Goal: Transaction & Acquisition: Purchase product/service

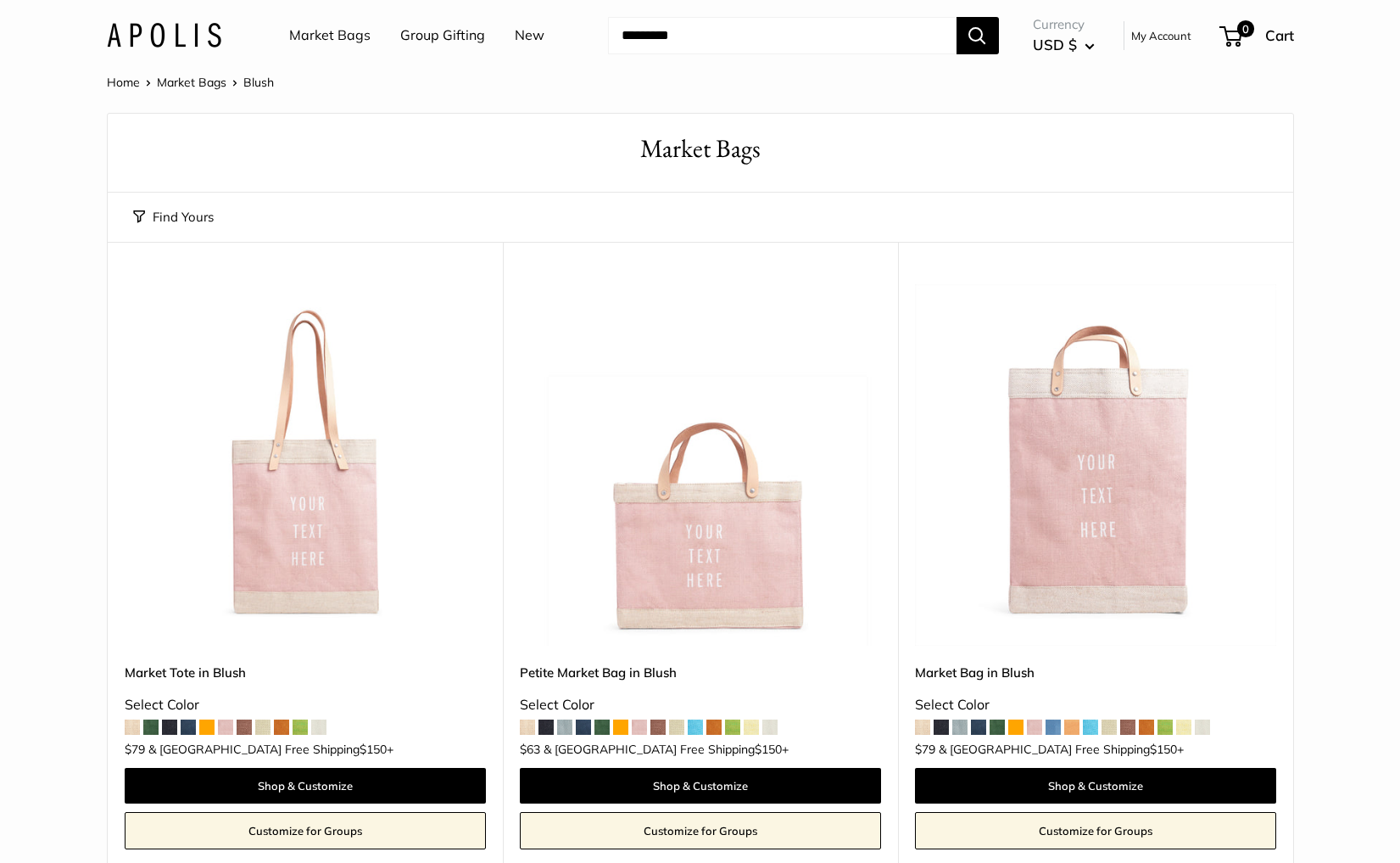
click at [312, 39] on link "Market Bags" at bounding box center [330, 35] width 81 height 26
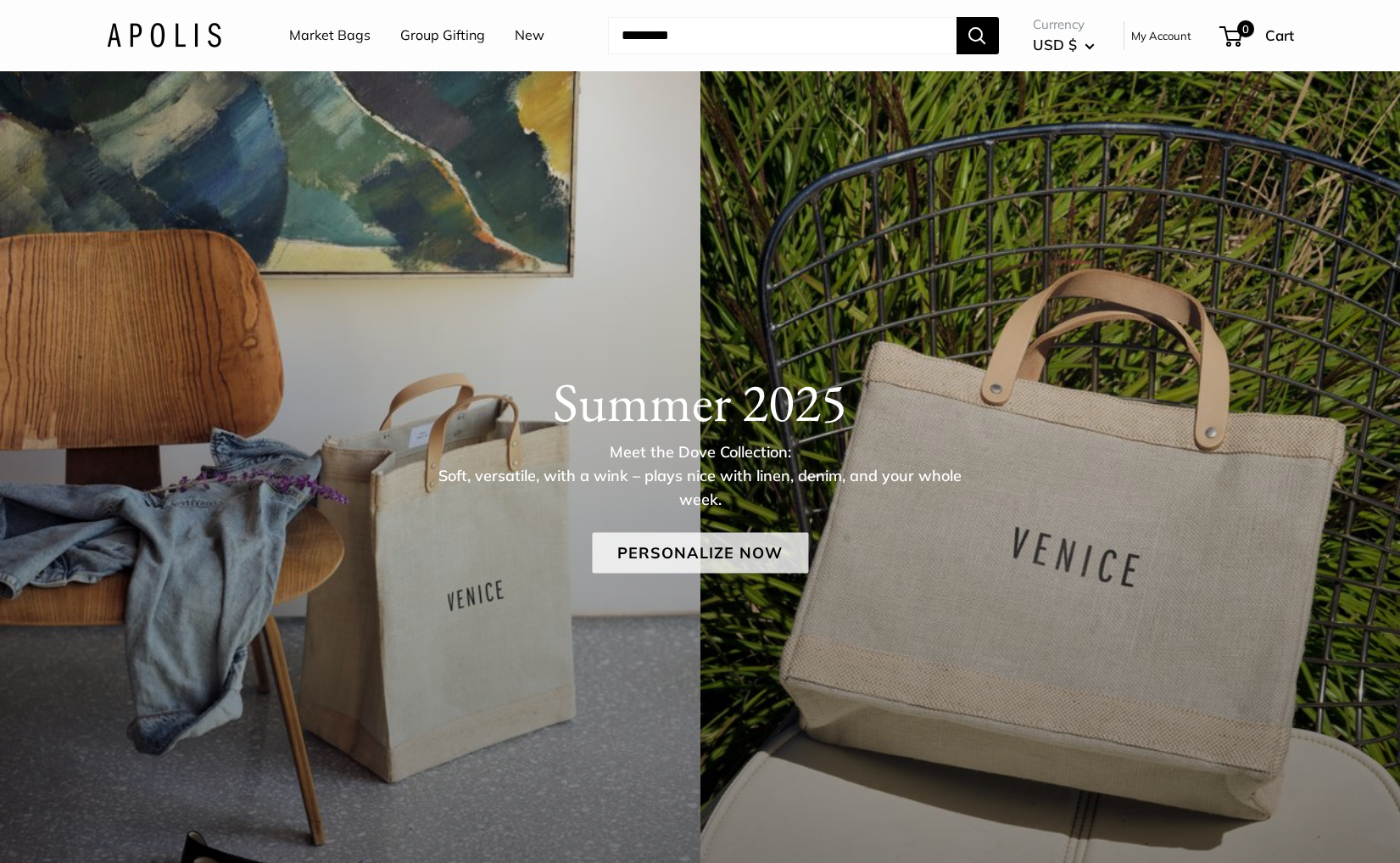
click at [691, 548] on link "Personalize Now" at bounding box center [700, 552] width 216 height 40
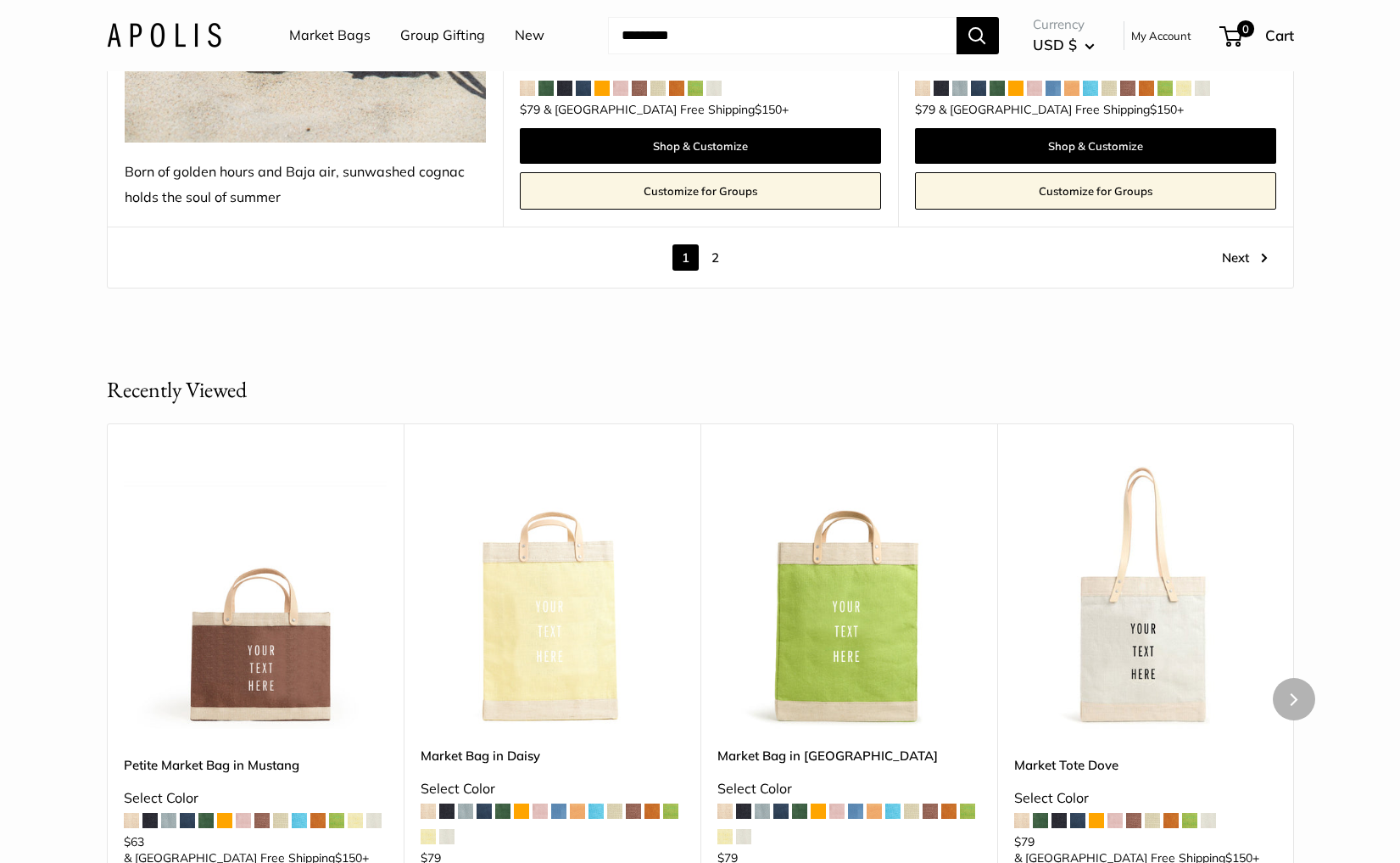
scroll to position [10132, 0]
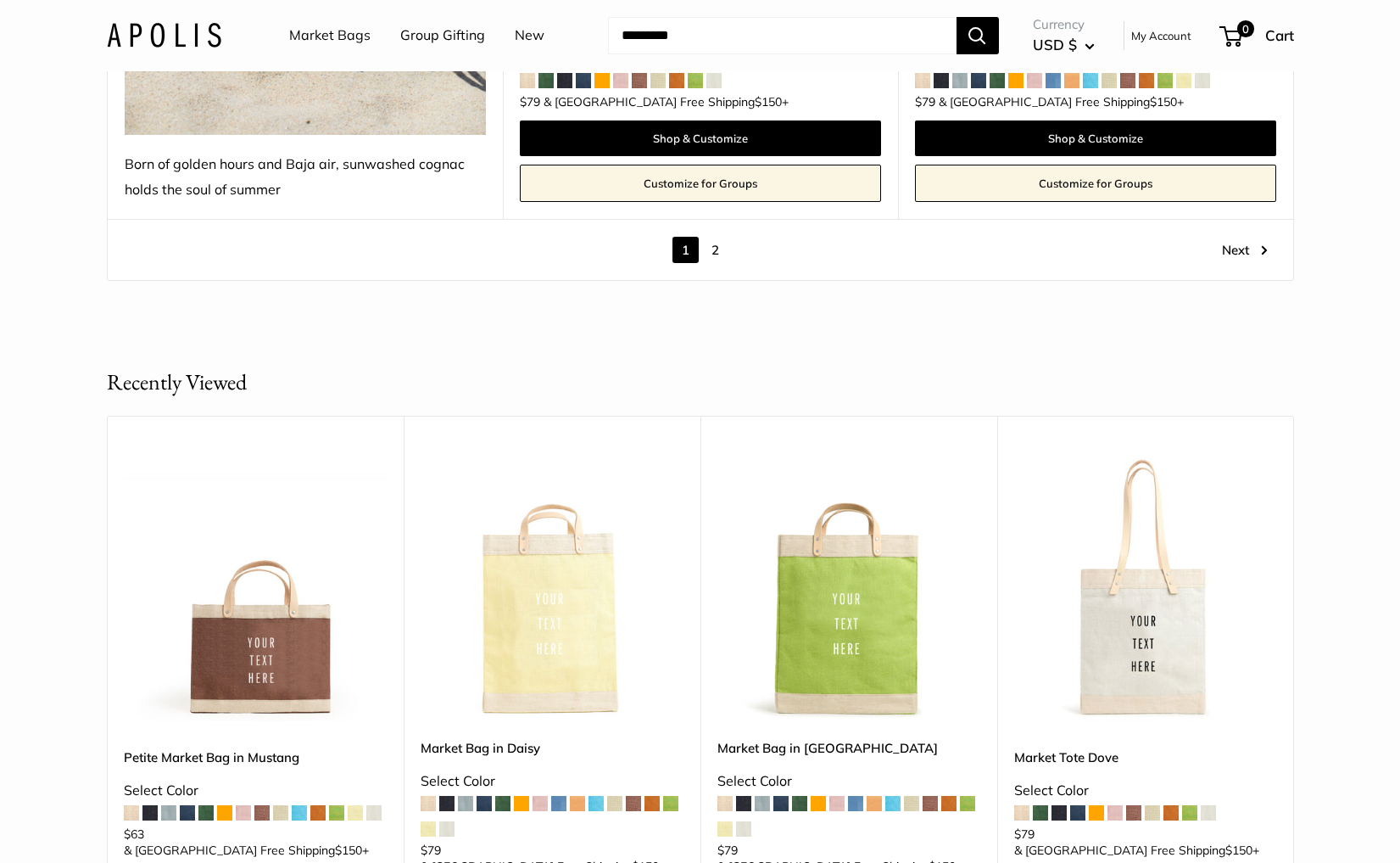
click at [715, 237] on link "2" at bounding box center [715, 249] width 27 height 27
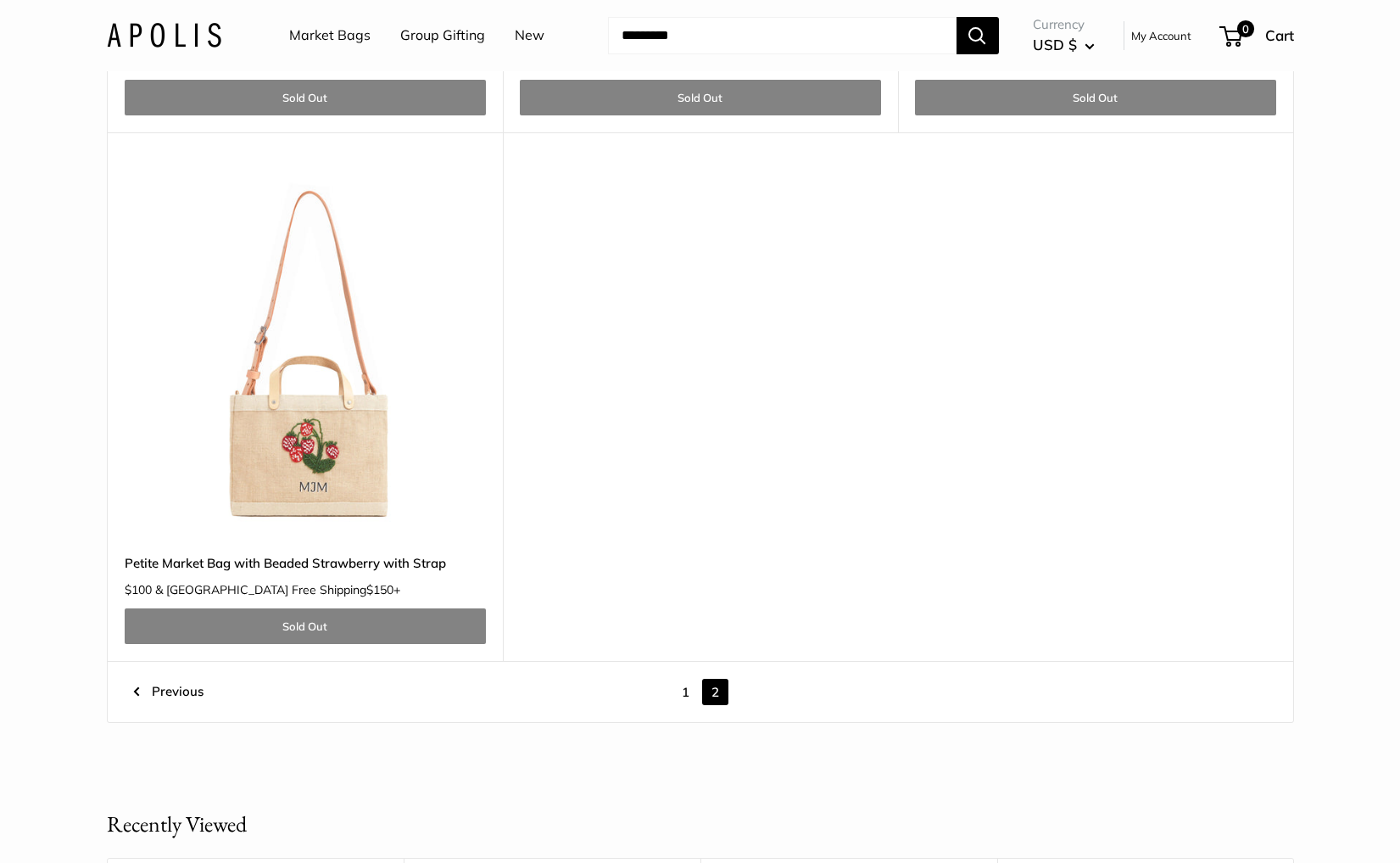
scroll to position [3849, 0]
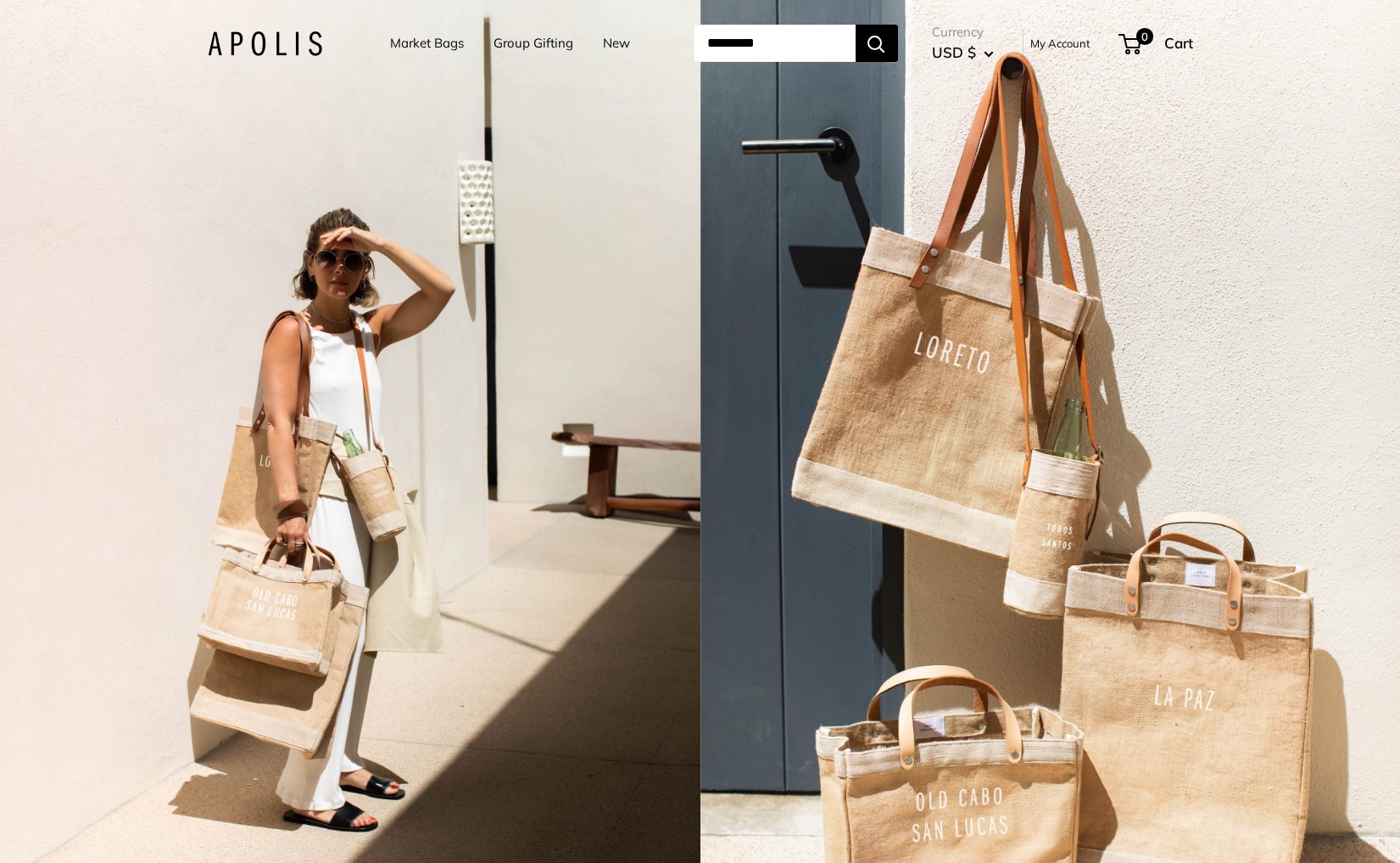
click at [501, 332] on div "2 / 7" at bounding box center [350, 431] width 701 height 863
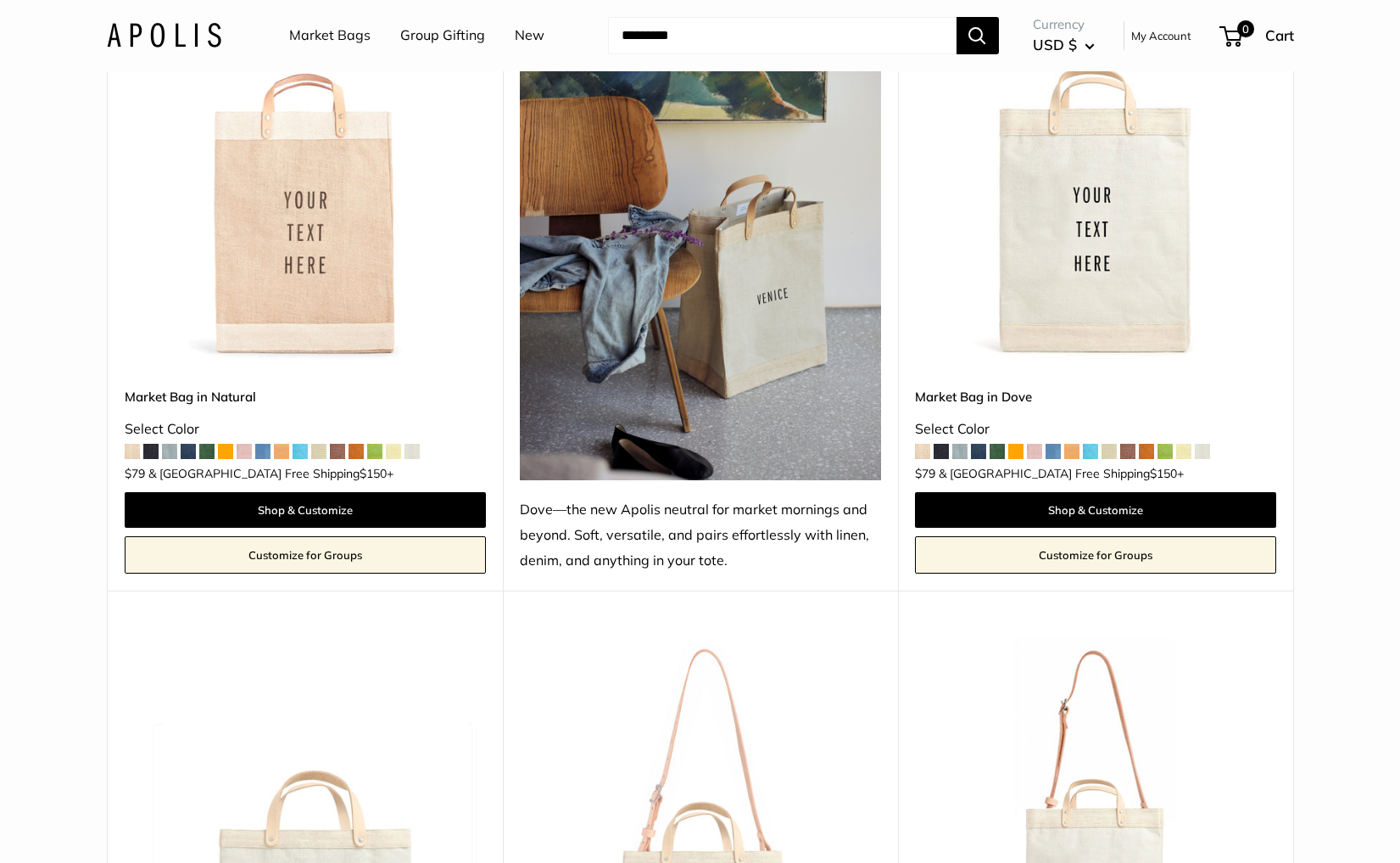
scroll to position [1000, 0]
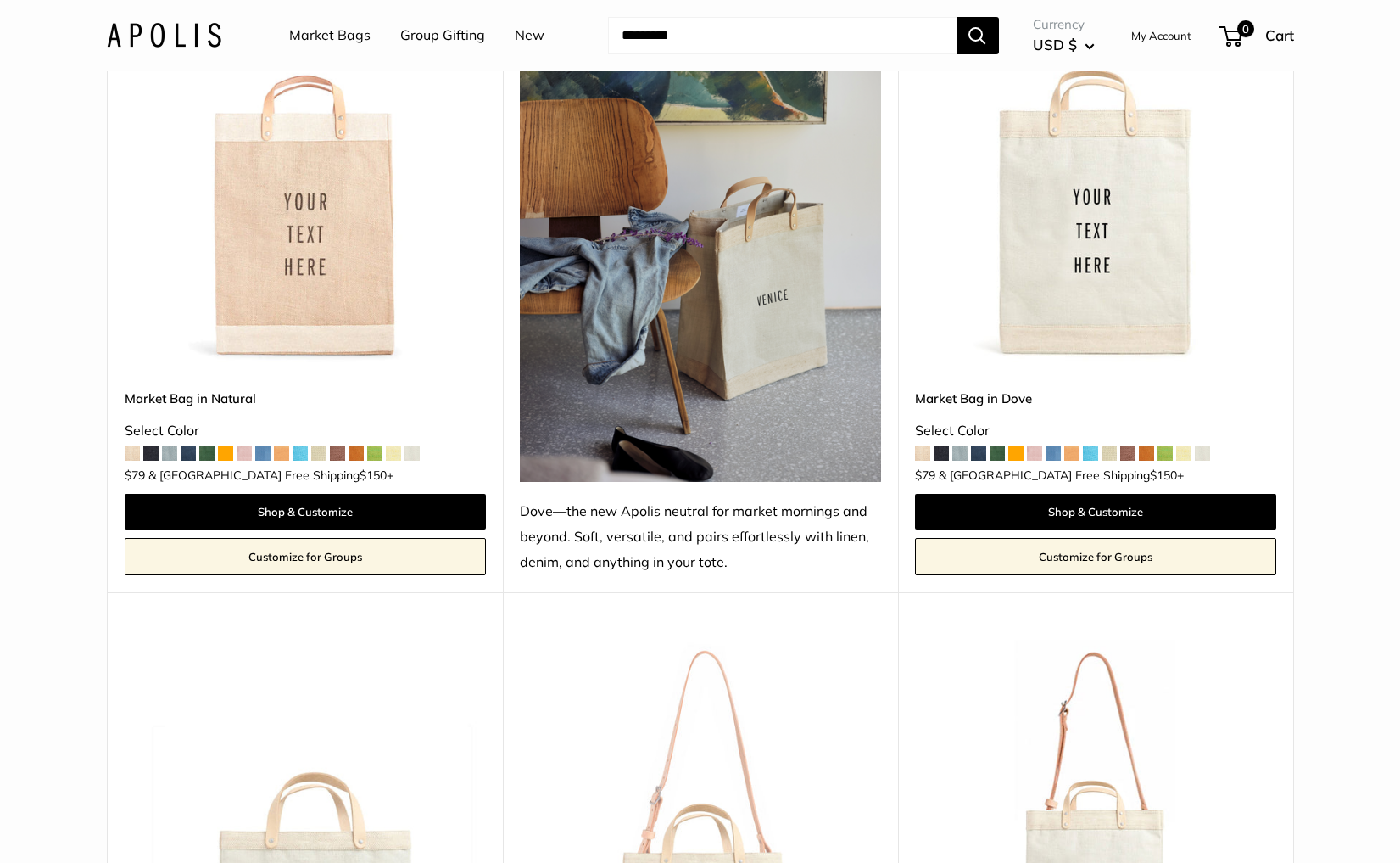
click at [0, 0] on img at bounding box center [0, 0] width 0 height 0
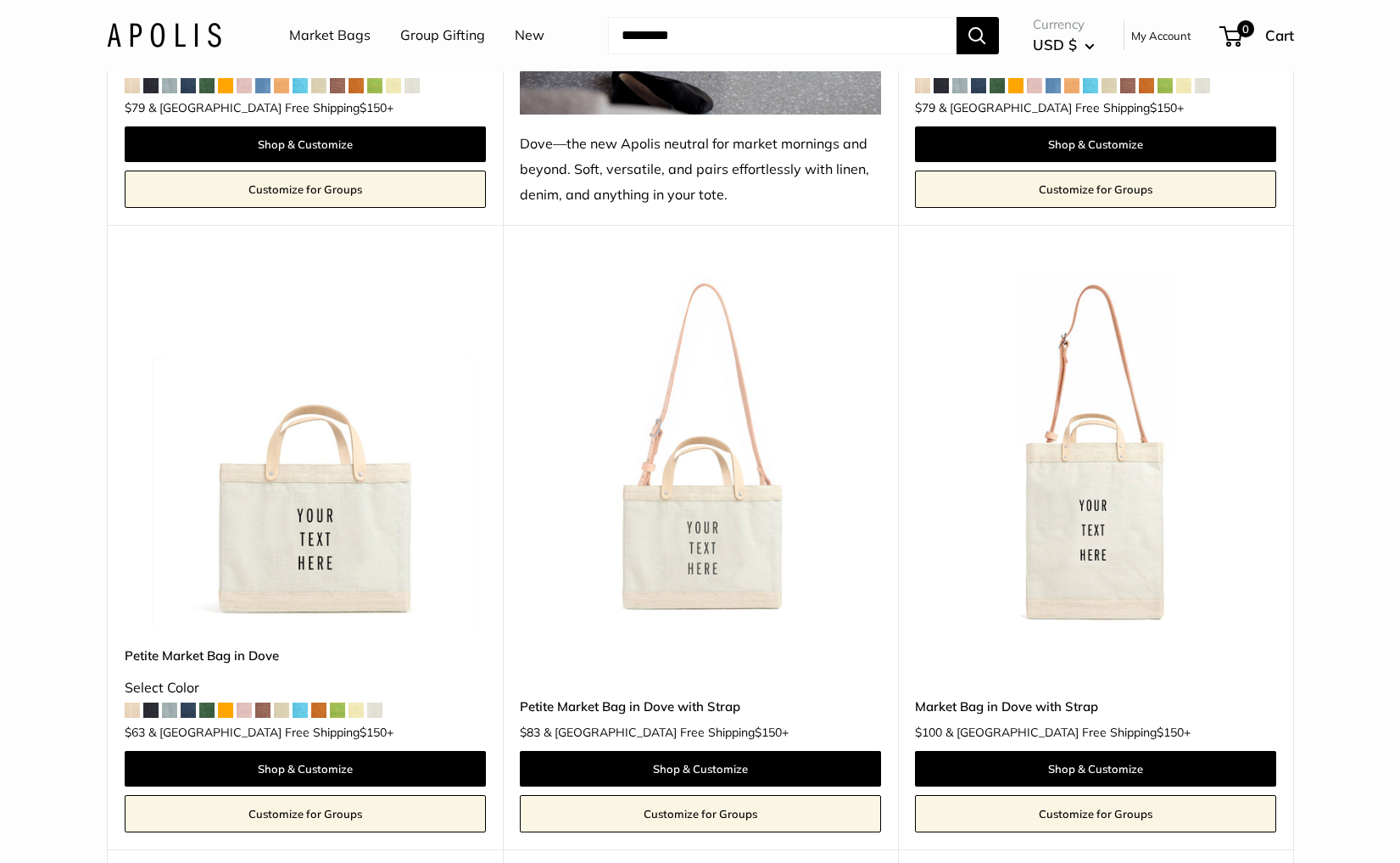
scroll to position [1371, 0]
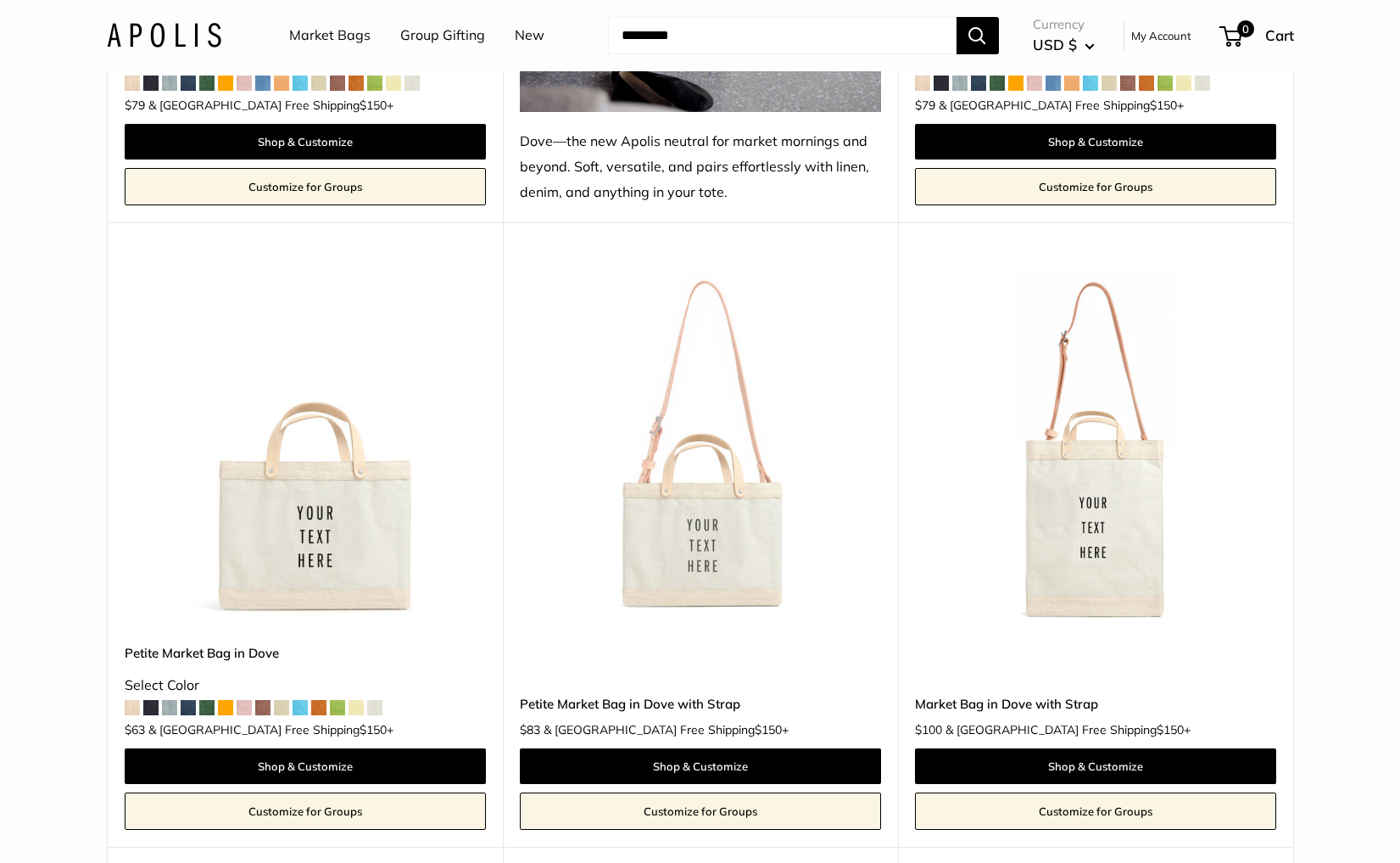
click at [0, 0] on img at bounding box center [0, 0] width 0 height 0
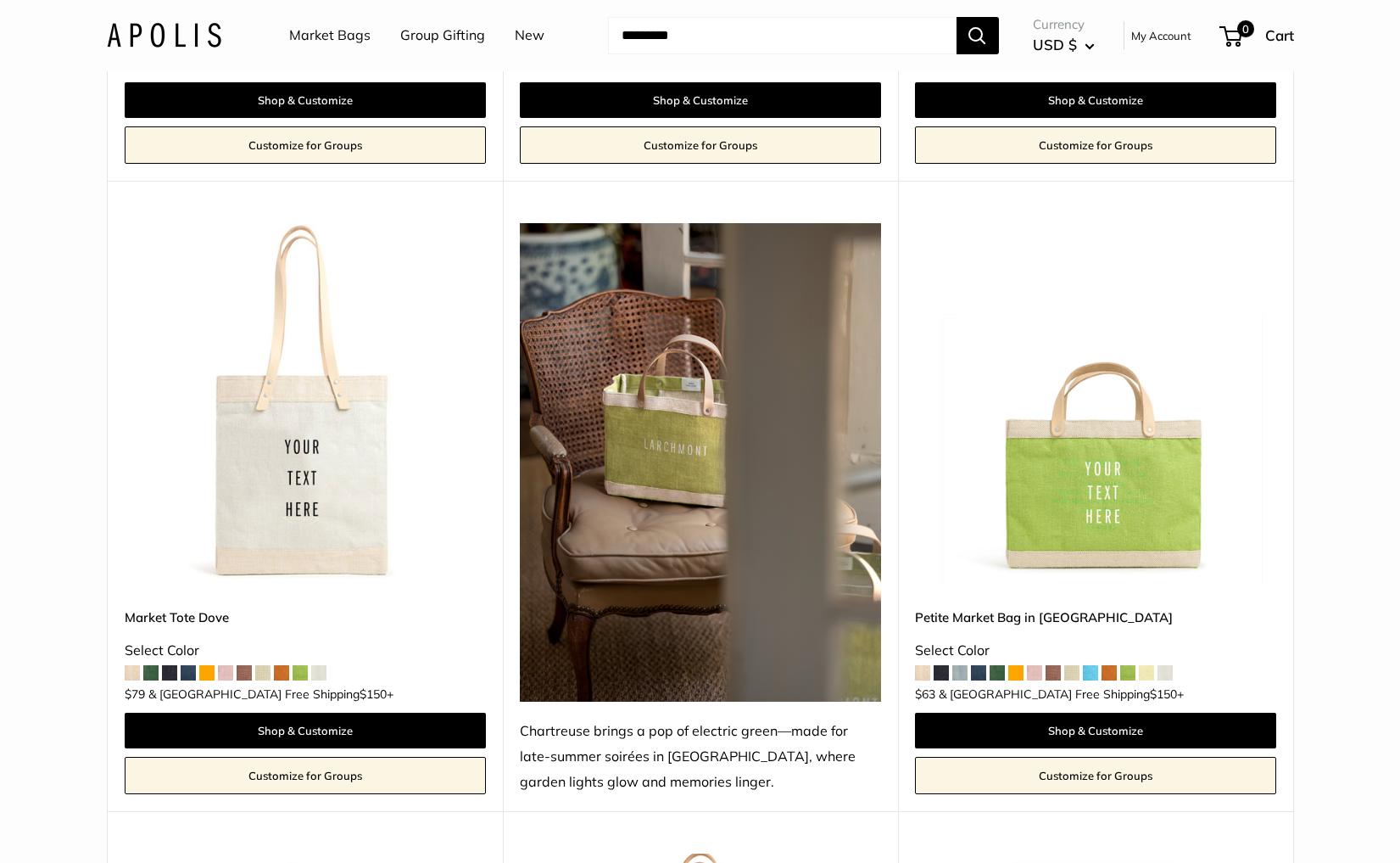
scroll to position [2060, 0]
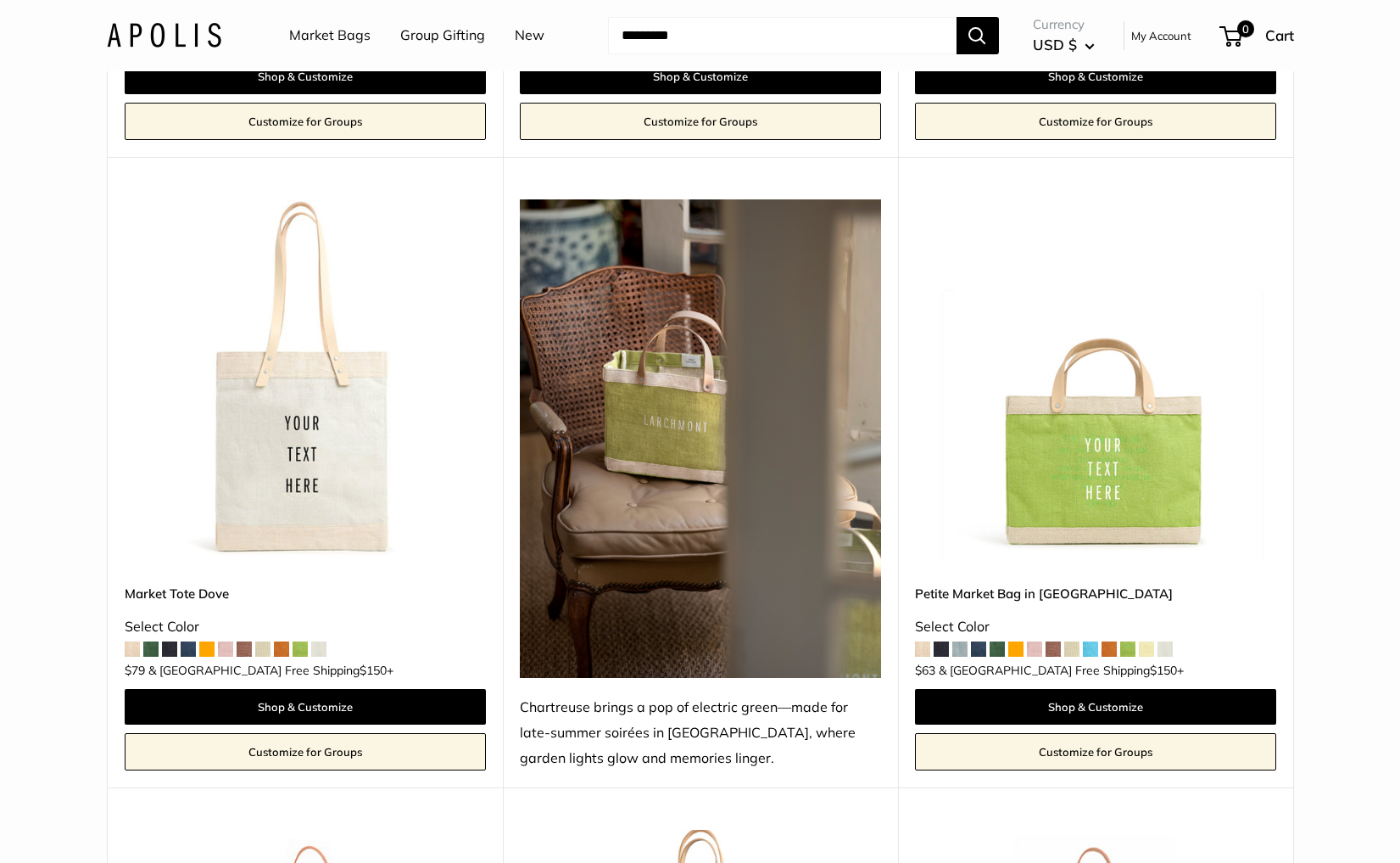
click at [0, 0] on img at bounding box center [0, 0] width 0 height 0
click at [175, 34] on img at bounding box center [164, 34] width 115 height 25
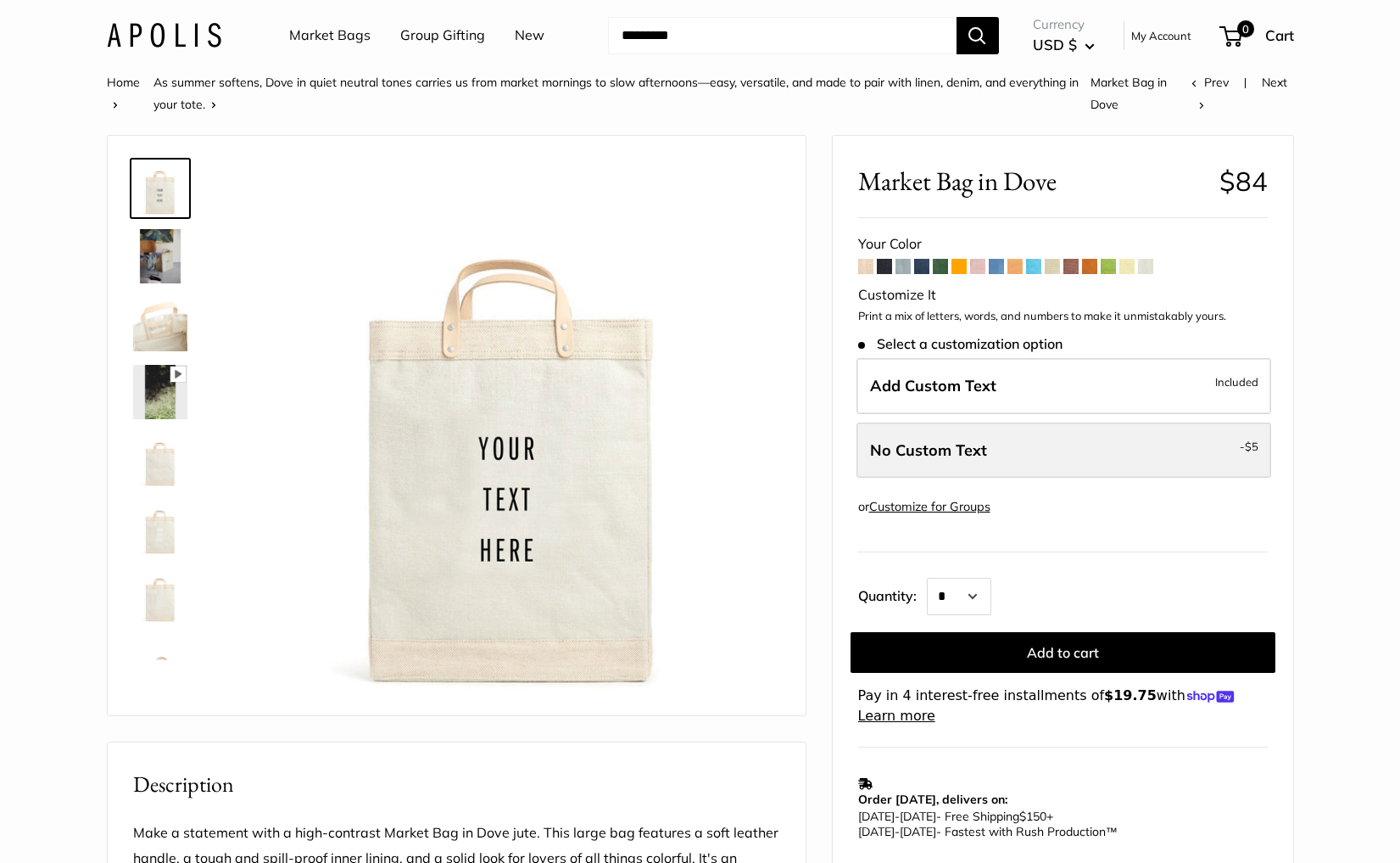
click at [957, 442] on span "No Custom Text" at bounding box center [928, 450] width 117 height 20
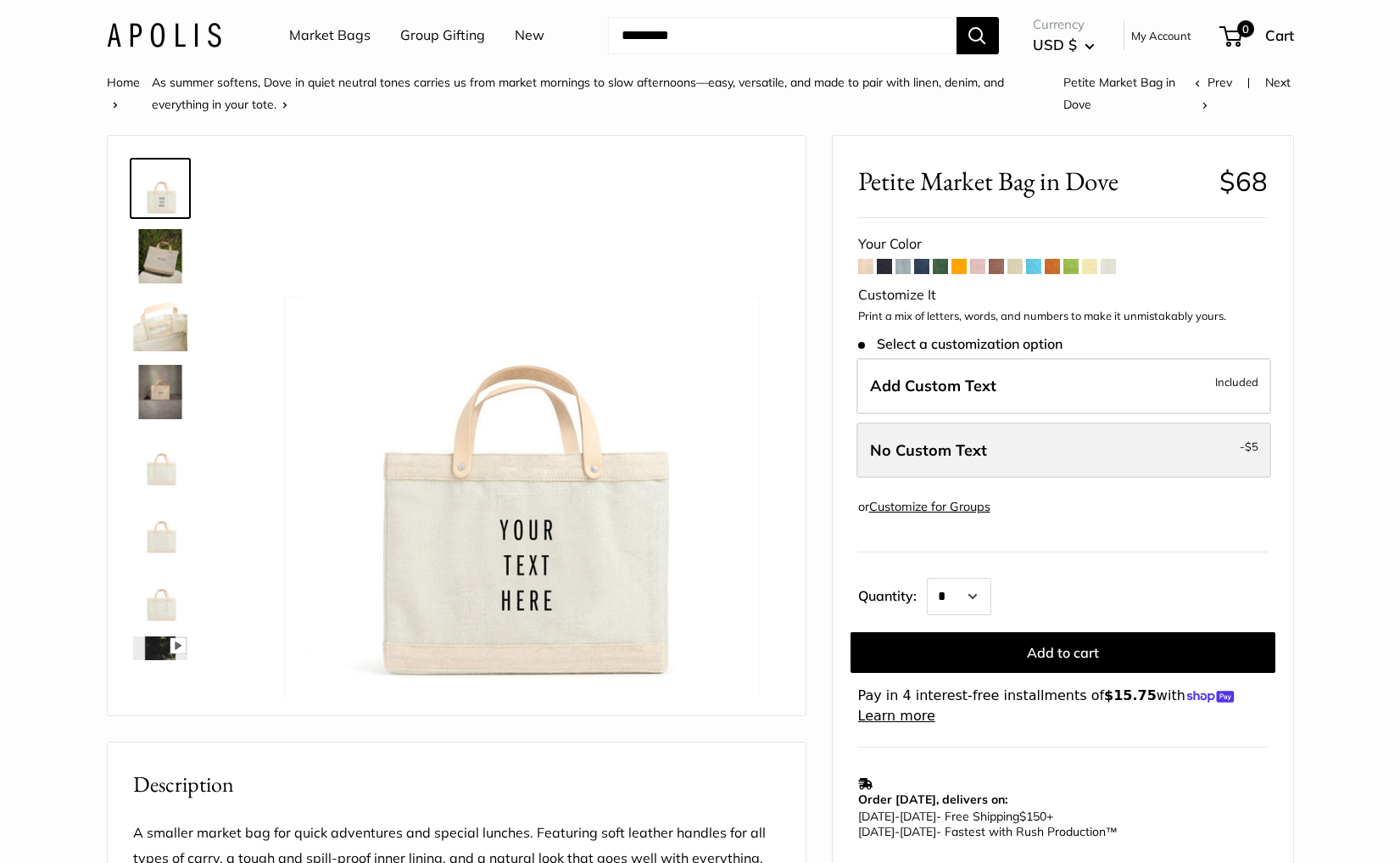
click at [1020, 459] on label "No Custom Text - $5" at bounding box center [1063, 450] width 414 height 56
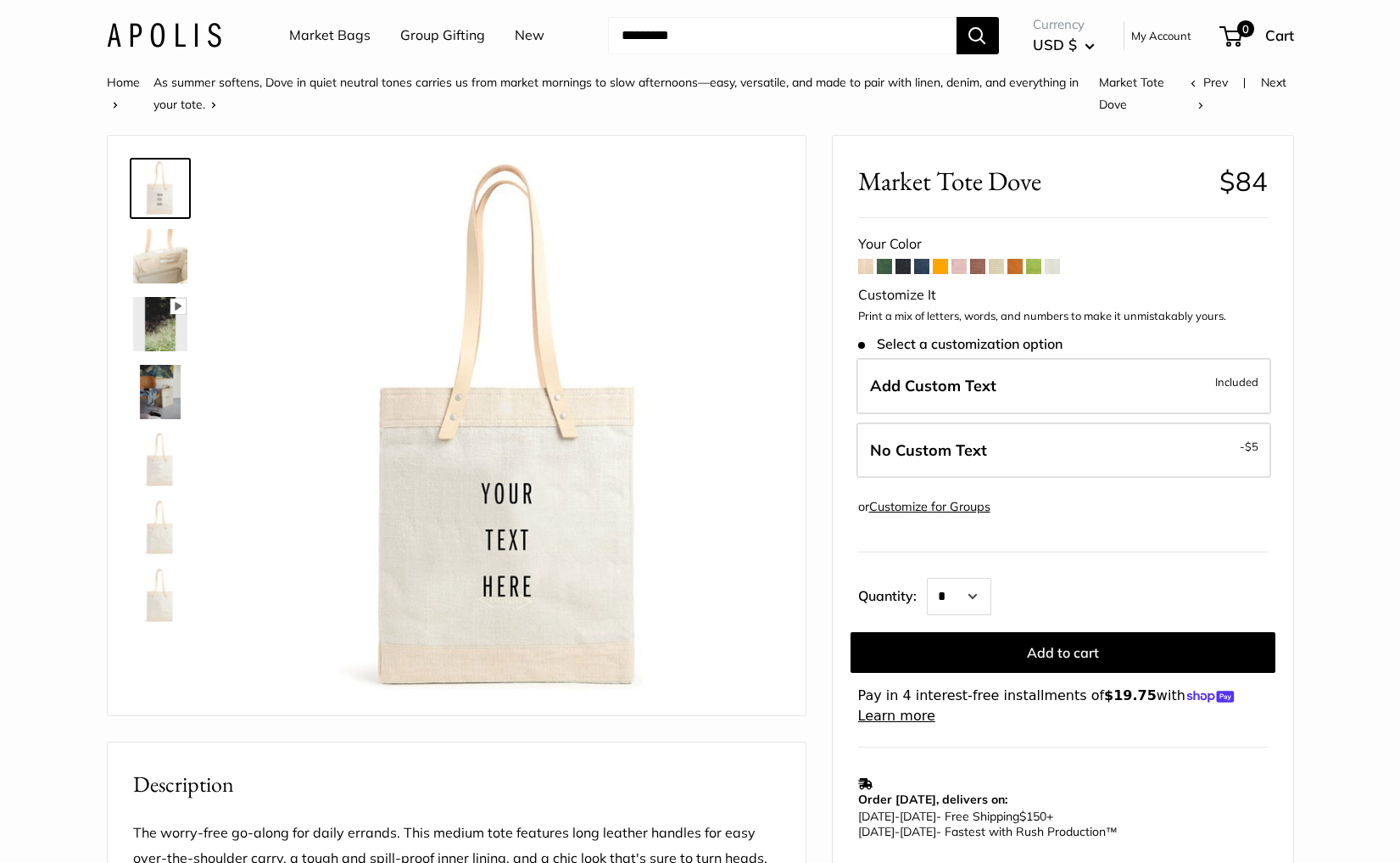
click at [171, 258] on img at bounding box center [160, 255] width 54 height 54
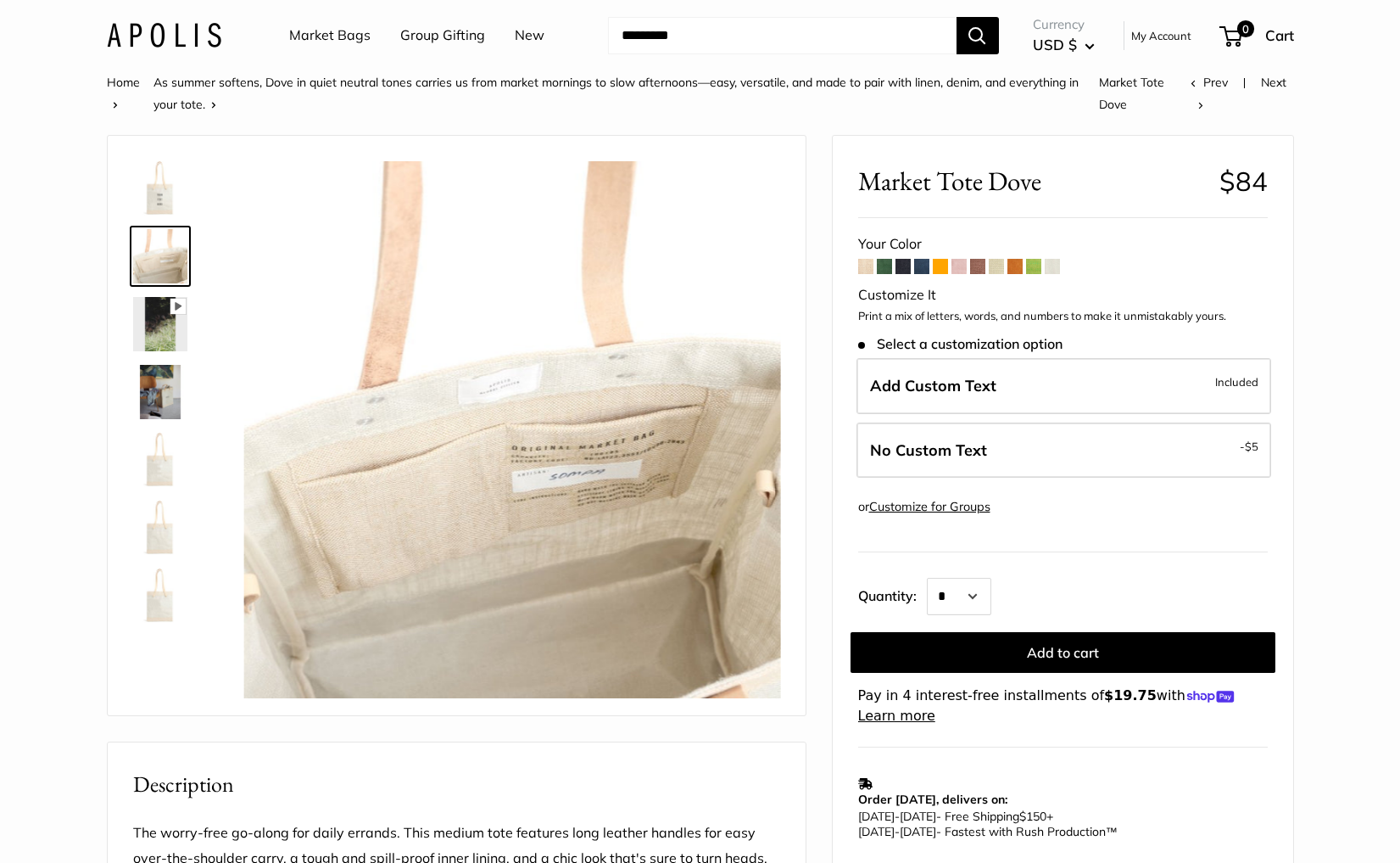
click at [163, 299] on img at bounding box center [160, 323] width 54 height 54
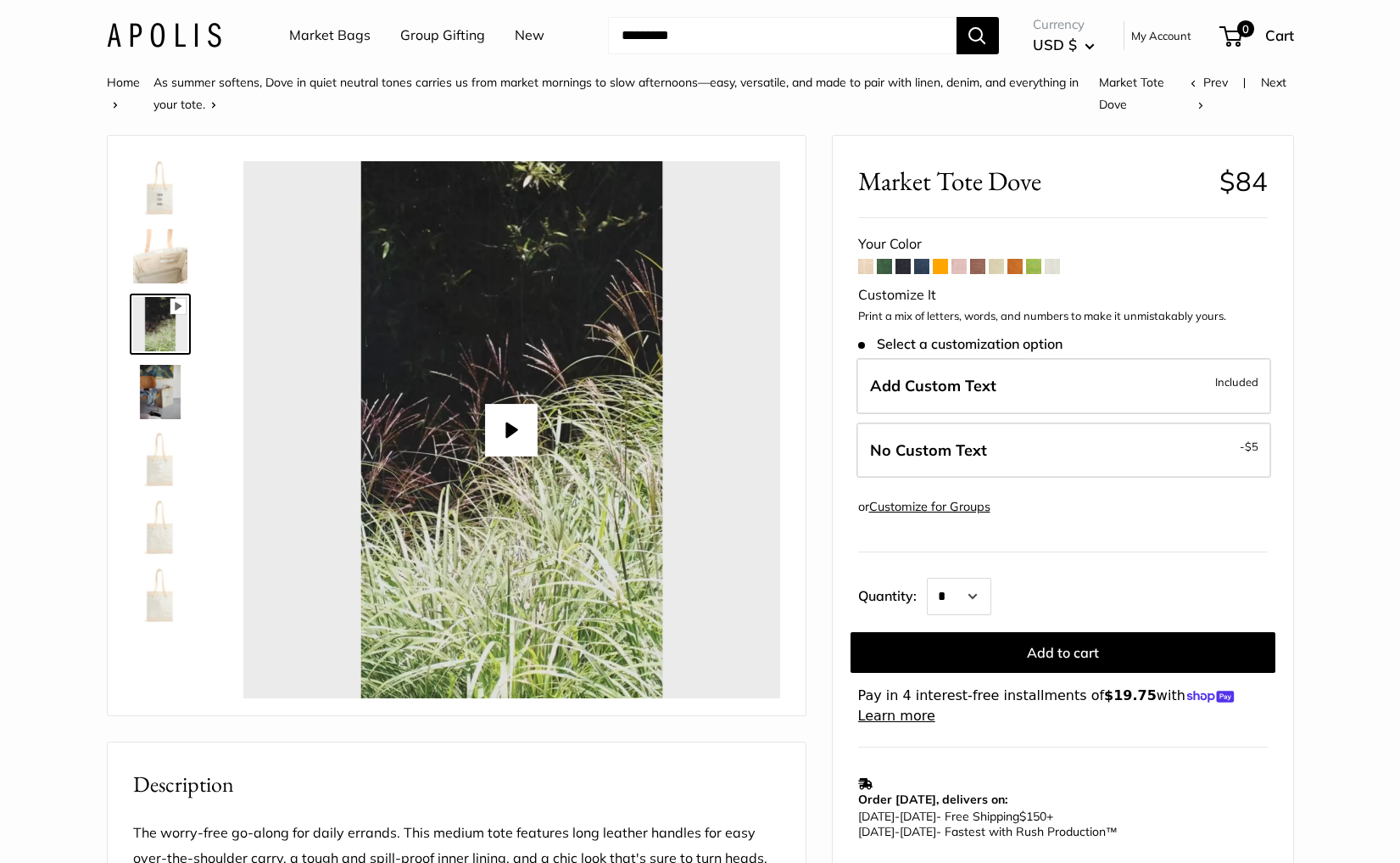
click at [153, 409] on img at bounding box center [160, 391] width 54 height 54
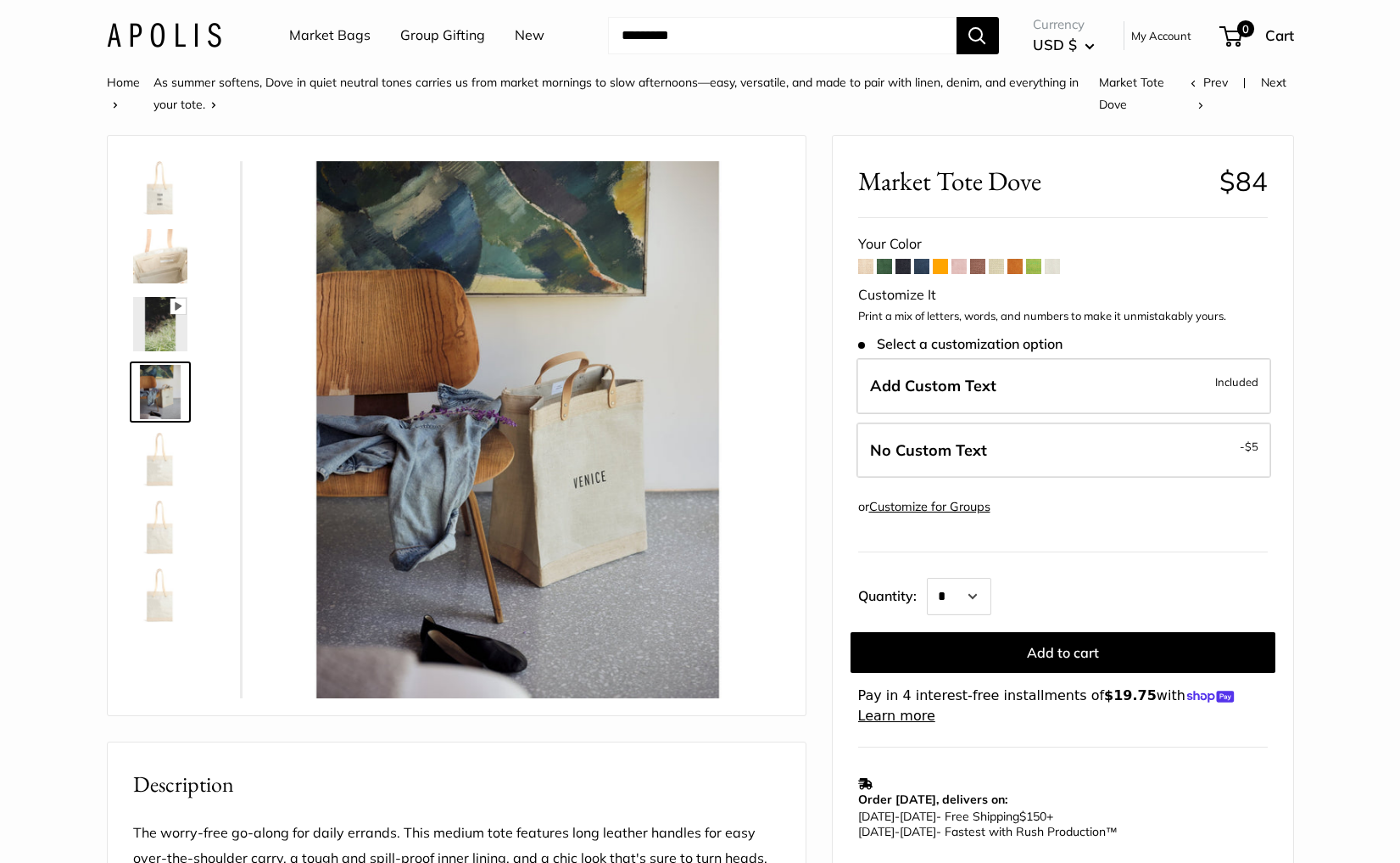
click at [150, 456] on img at bounding box center [160, 459] width 54 height 54
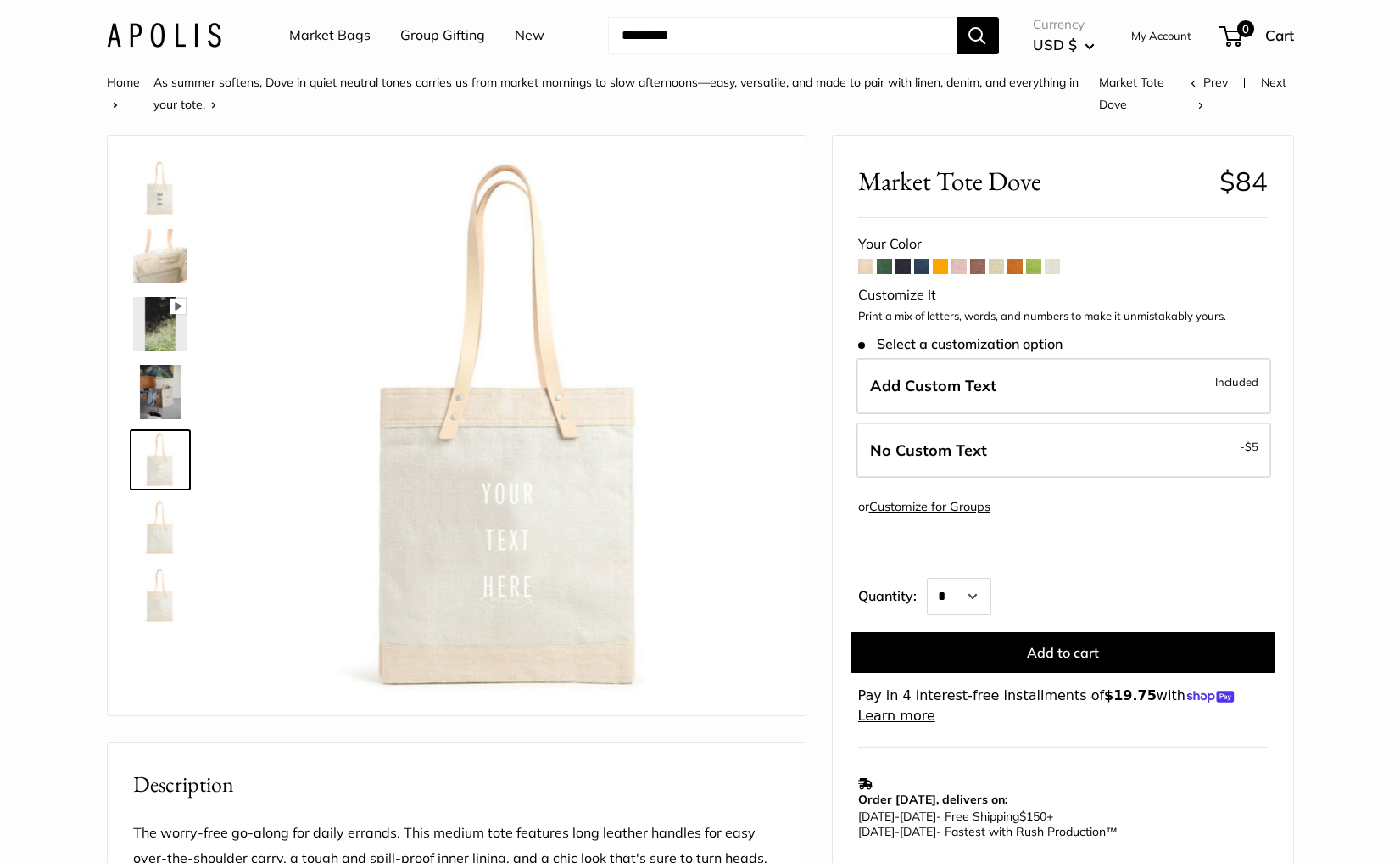
click at [151, 509] on img at bounding box center [160, 527] width 54 height 54
type input "*****"
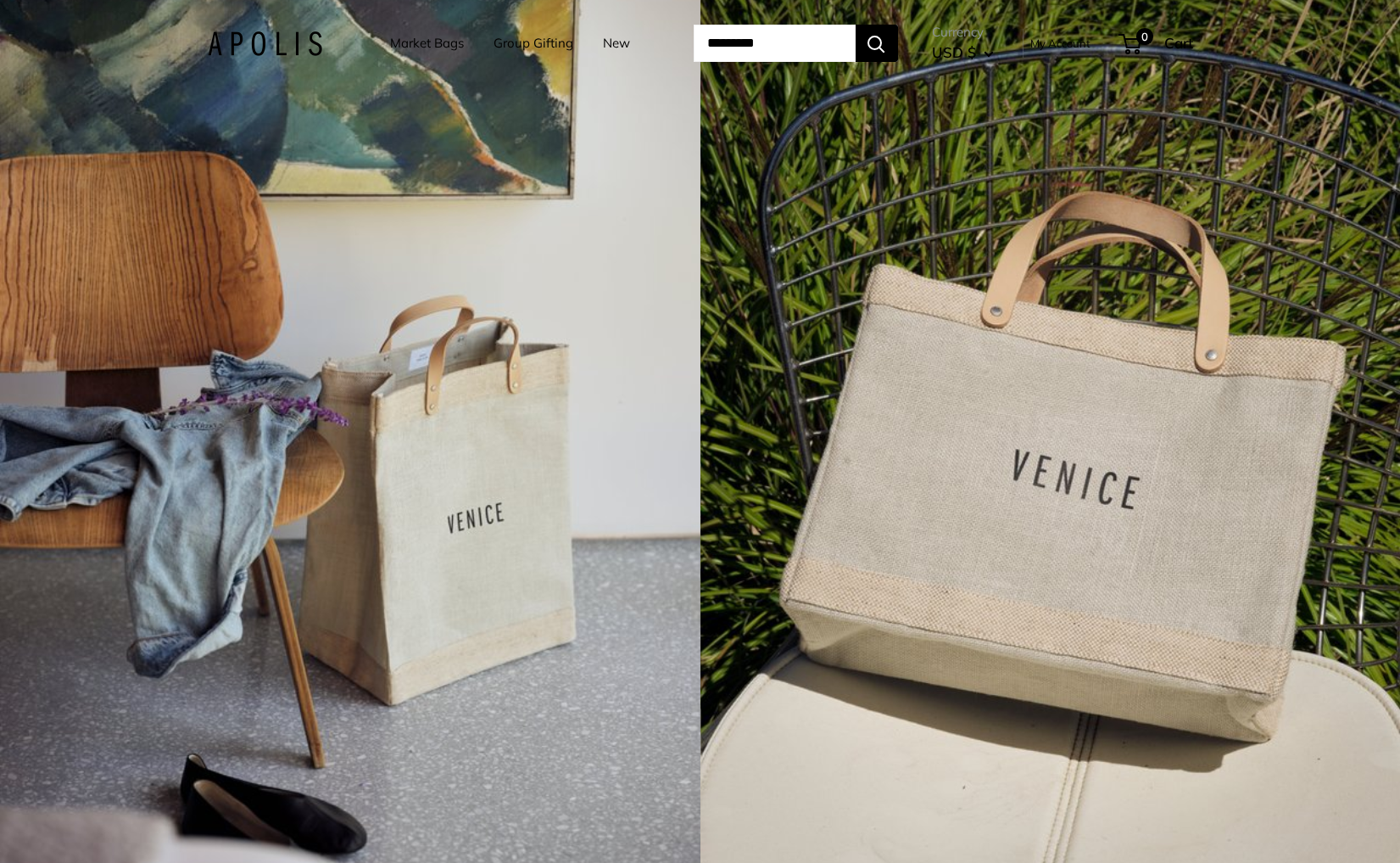
click at [527, 513] on div "4 / 7" at bounding box center [350, 431] width 701 height 863
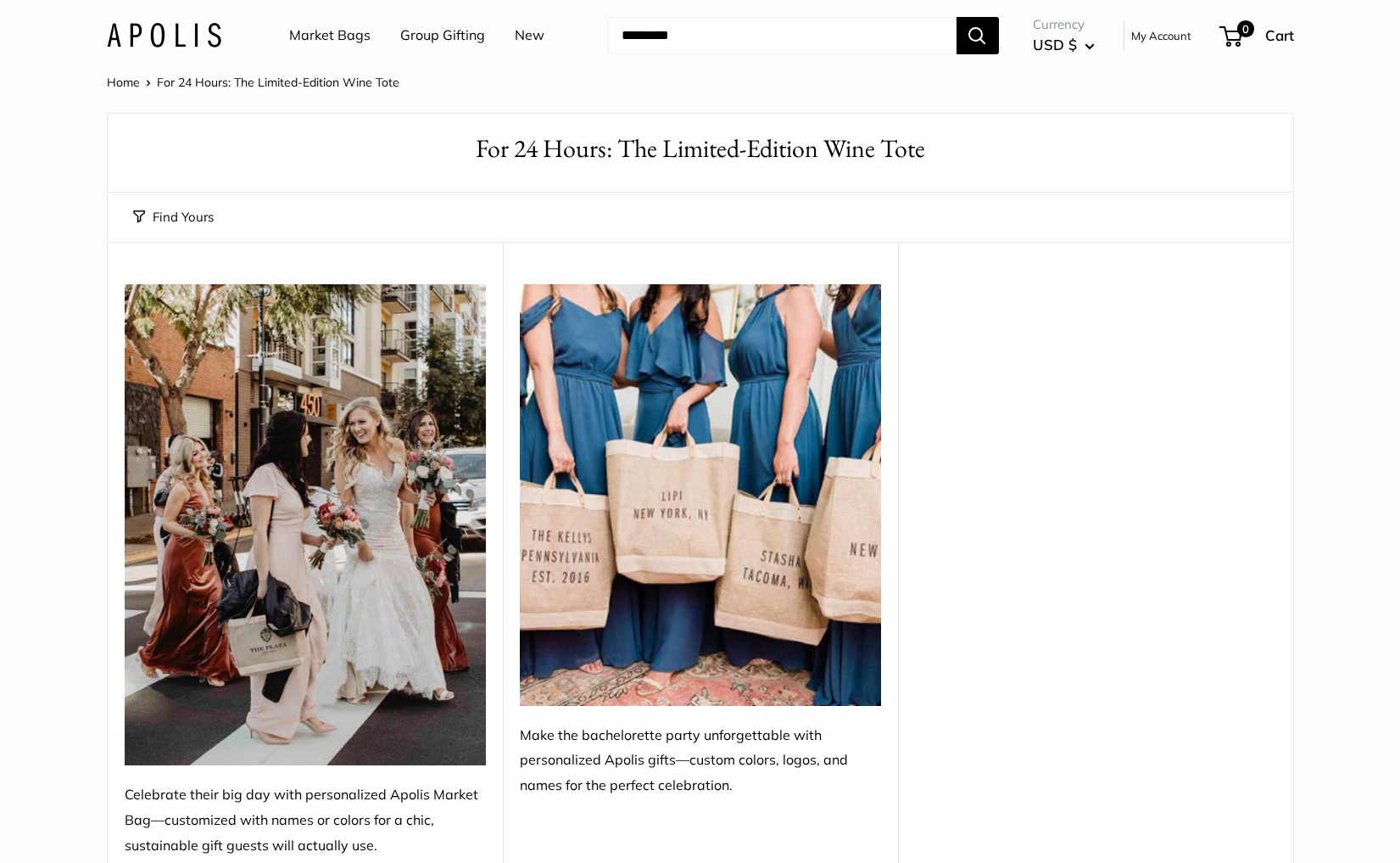
click at [361, 40] on link "Market Bags" at bounding box center [330, 35] width 81 height 26
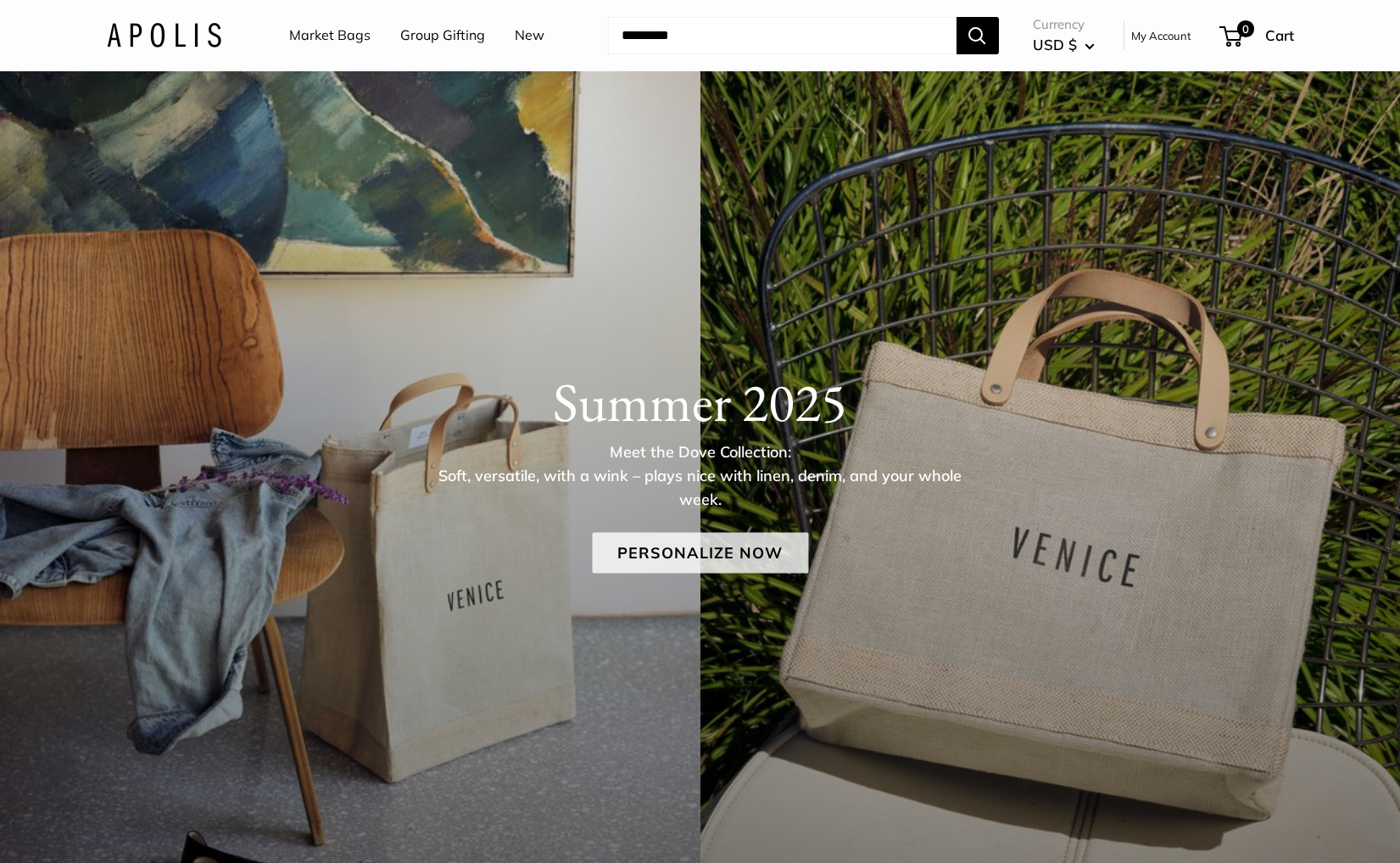
click at [692, 546] on link "Personalize Now" at bounding box center [700, 552] width 216 height 40
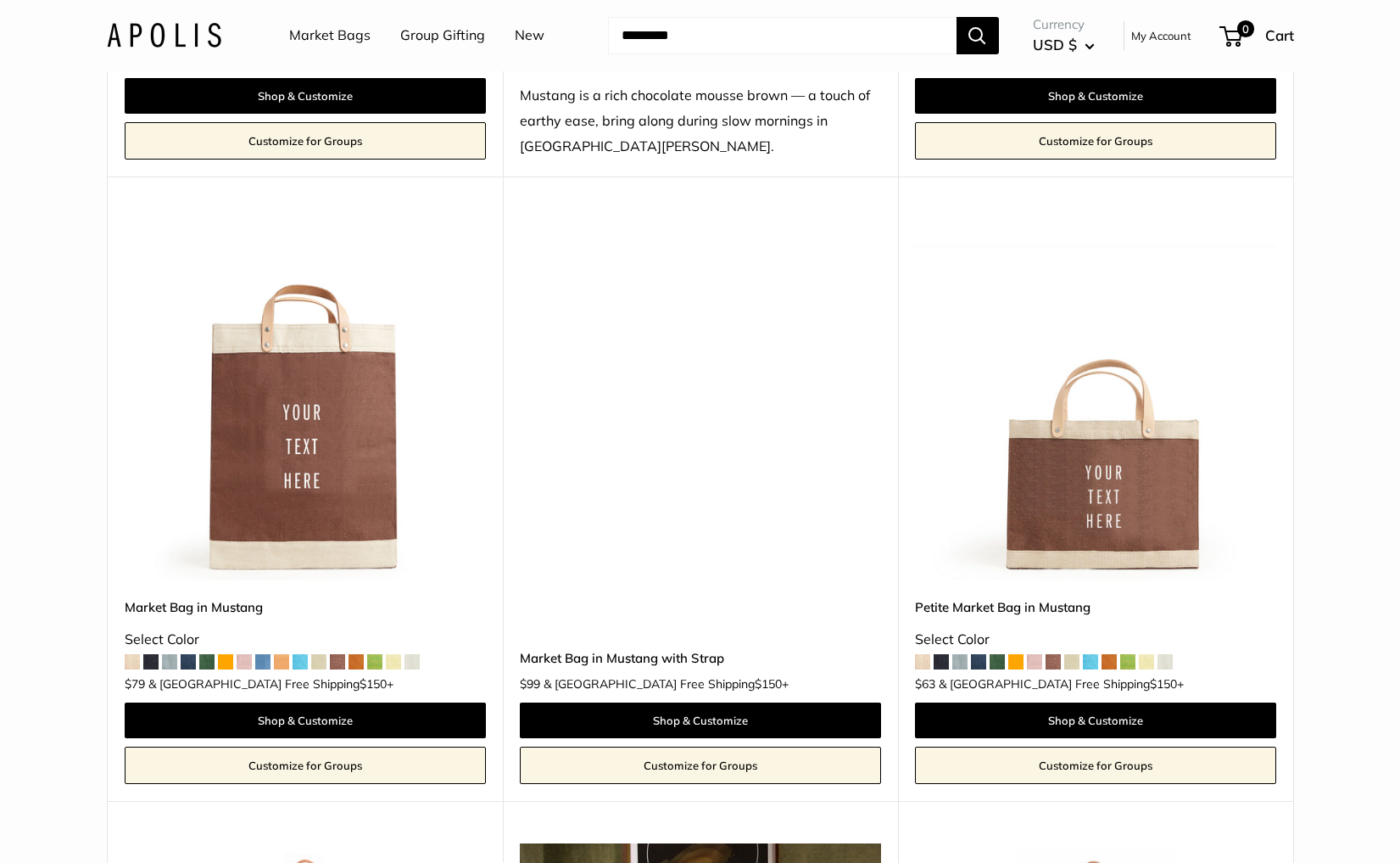
scroll to position [5244, 0]
